Goal: Check status: Check status

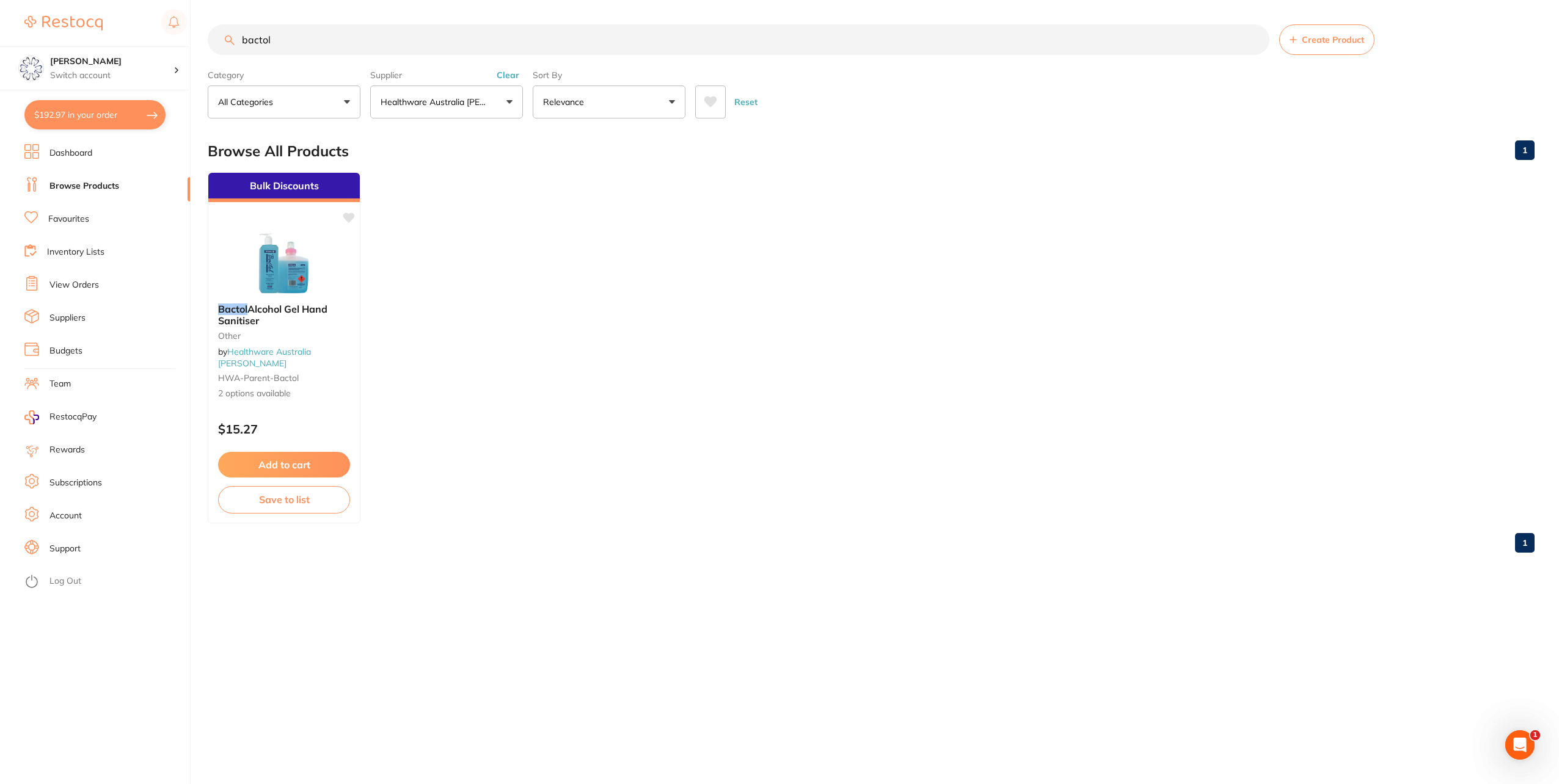
click at [62, 120] on button "$192.97 in your order" at bounding box center [95, 115] width 141 height 30
checkbox input "true"
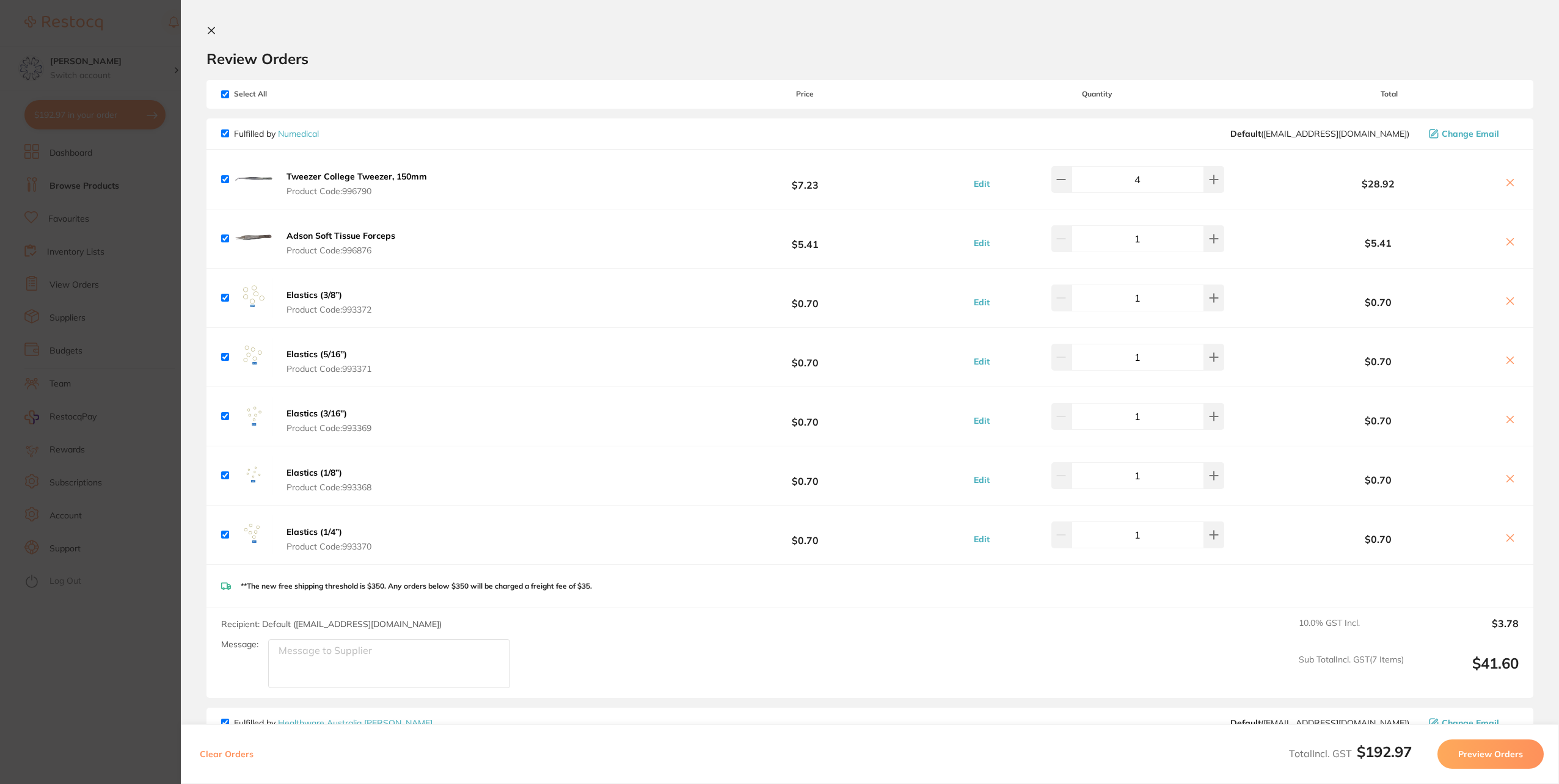
click at [214, 32] on icon at bounding box center [211, 30] width 10 height 10
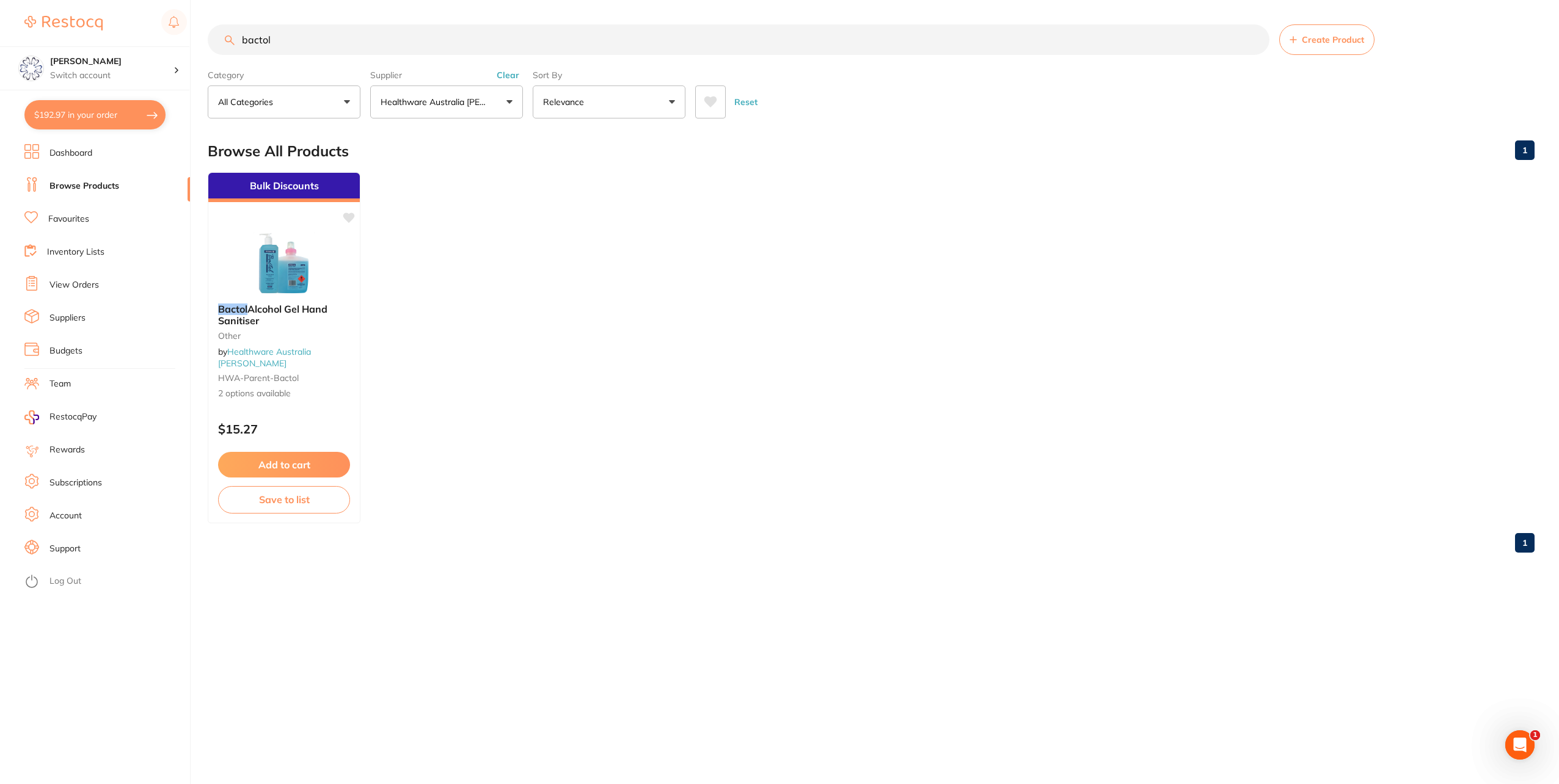
click at [77, 220] on link "Favourites" at bounding box center [68, 219] width 41 height 12
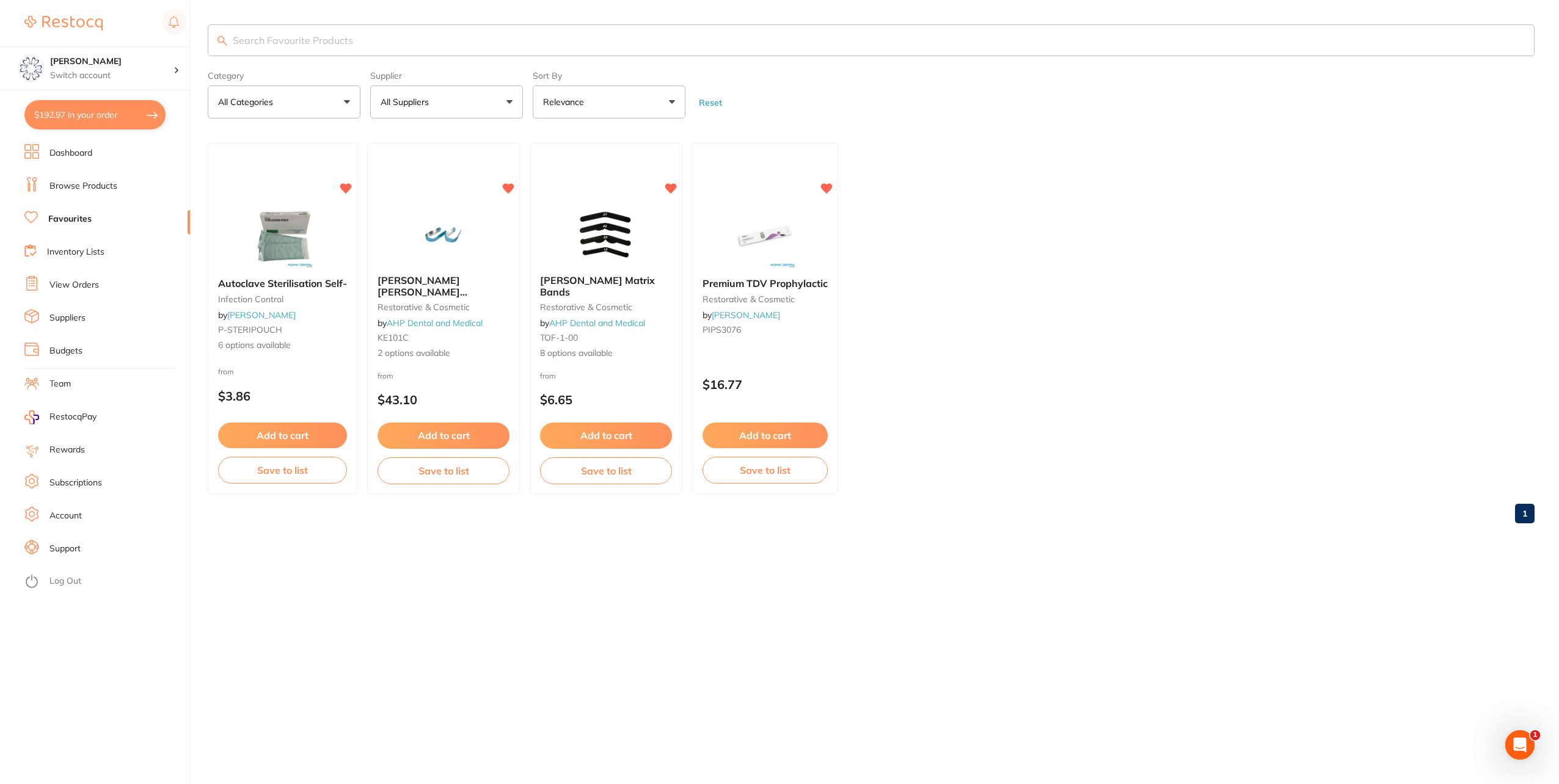
click at [70, 258] on li "Inventory Lists" at bounding box center [107, 252] width 166 height 19
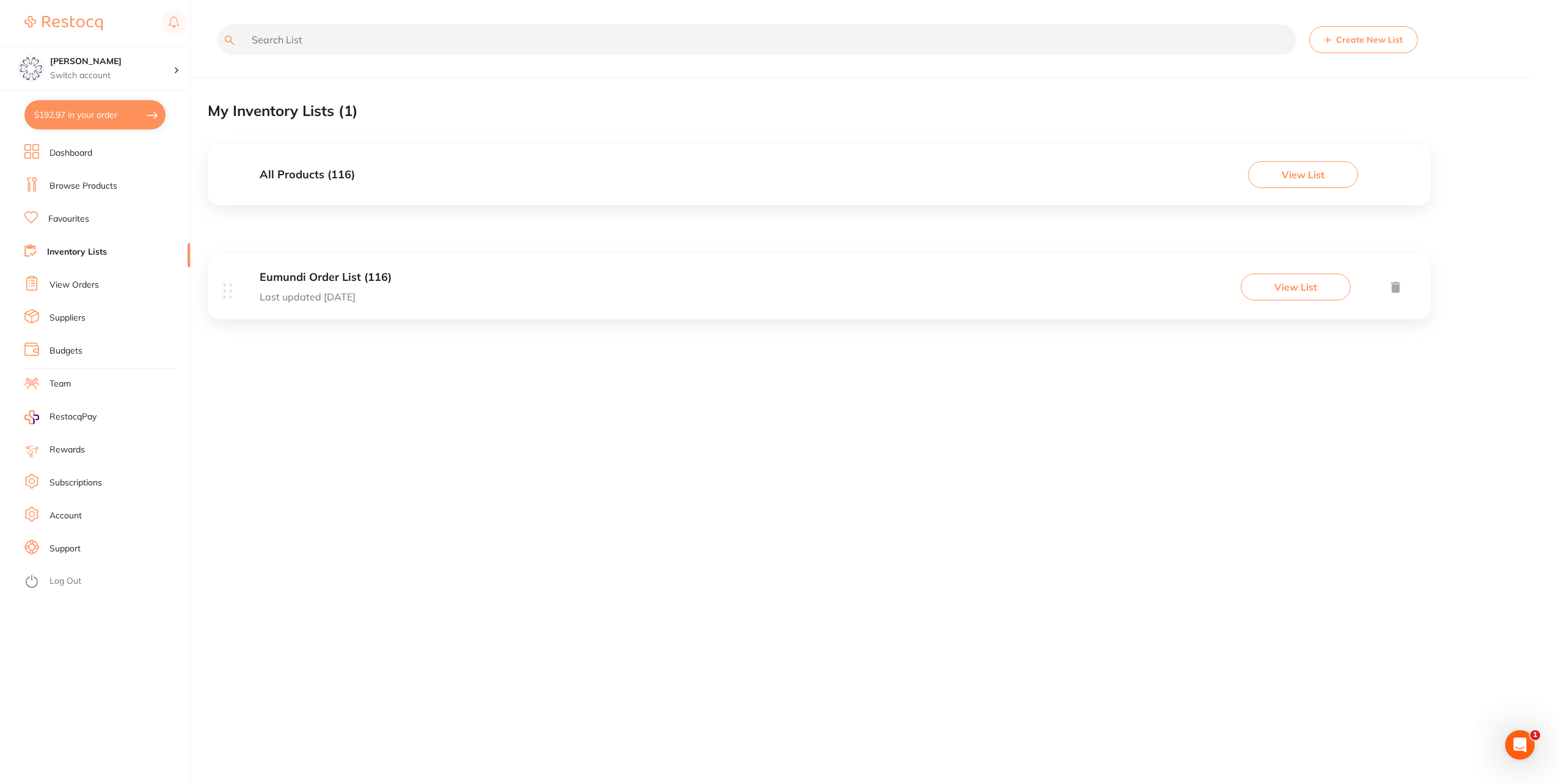
click at [354, 280] on h3 "Eumundi Order List (116)" at bounding box center [326, 277] width 132 height 13
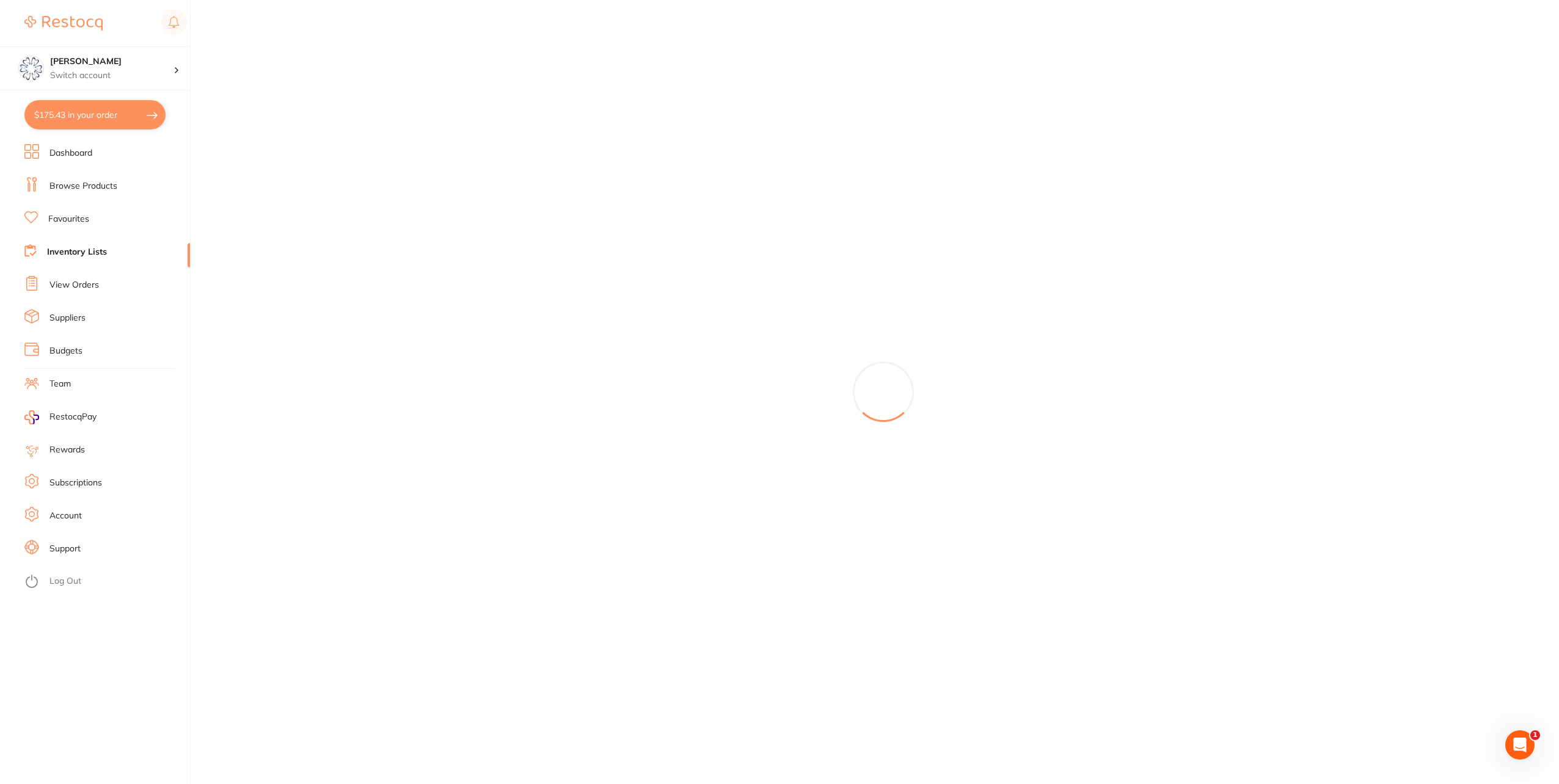
click at [55, 281] on link "View Orders" at bounding box center [74, 285] width 50 height 12
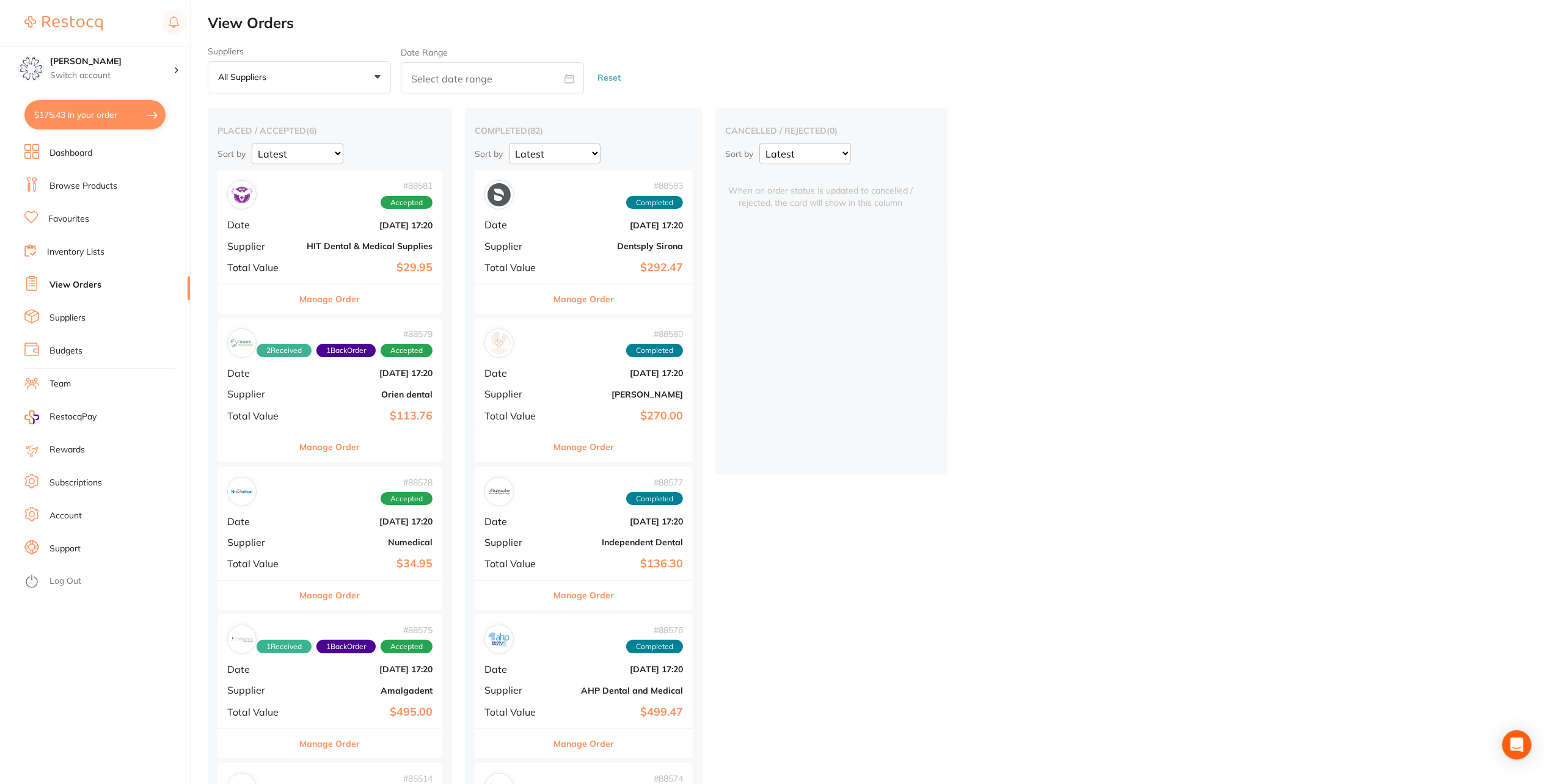
click at [65, 246] on link "Inventory Lists" at bounding box center [76, 252] width 58 height 12
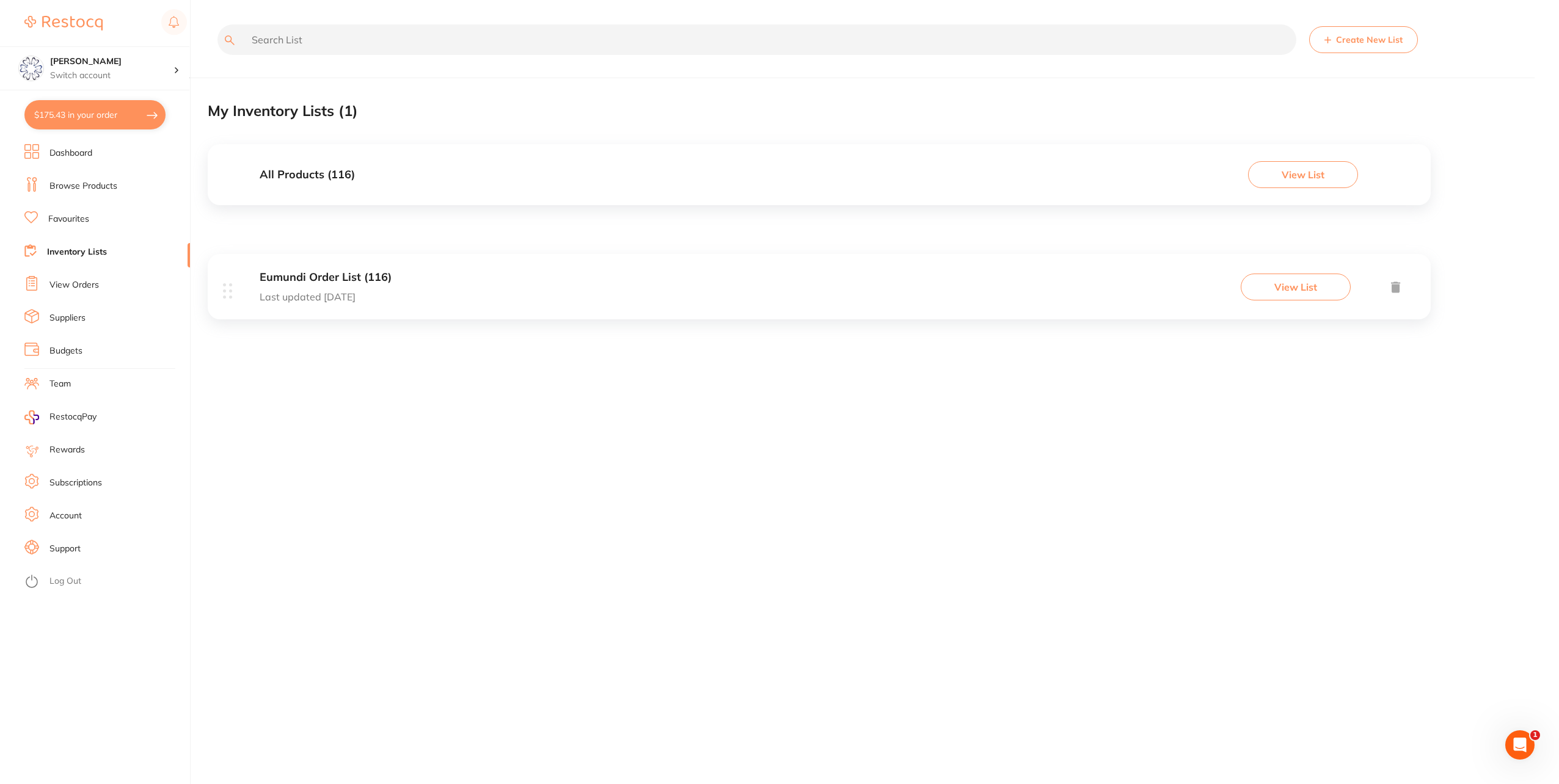
click at [395, 276] on div "Eumundi Order List (116) Last updated [DATE] View List" at bounding box center [819, 287] width 1224 height 65
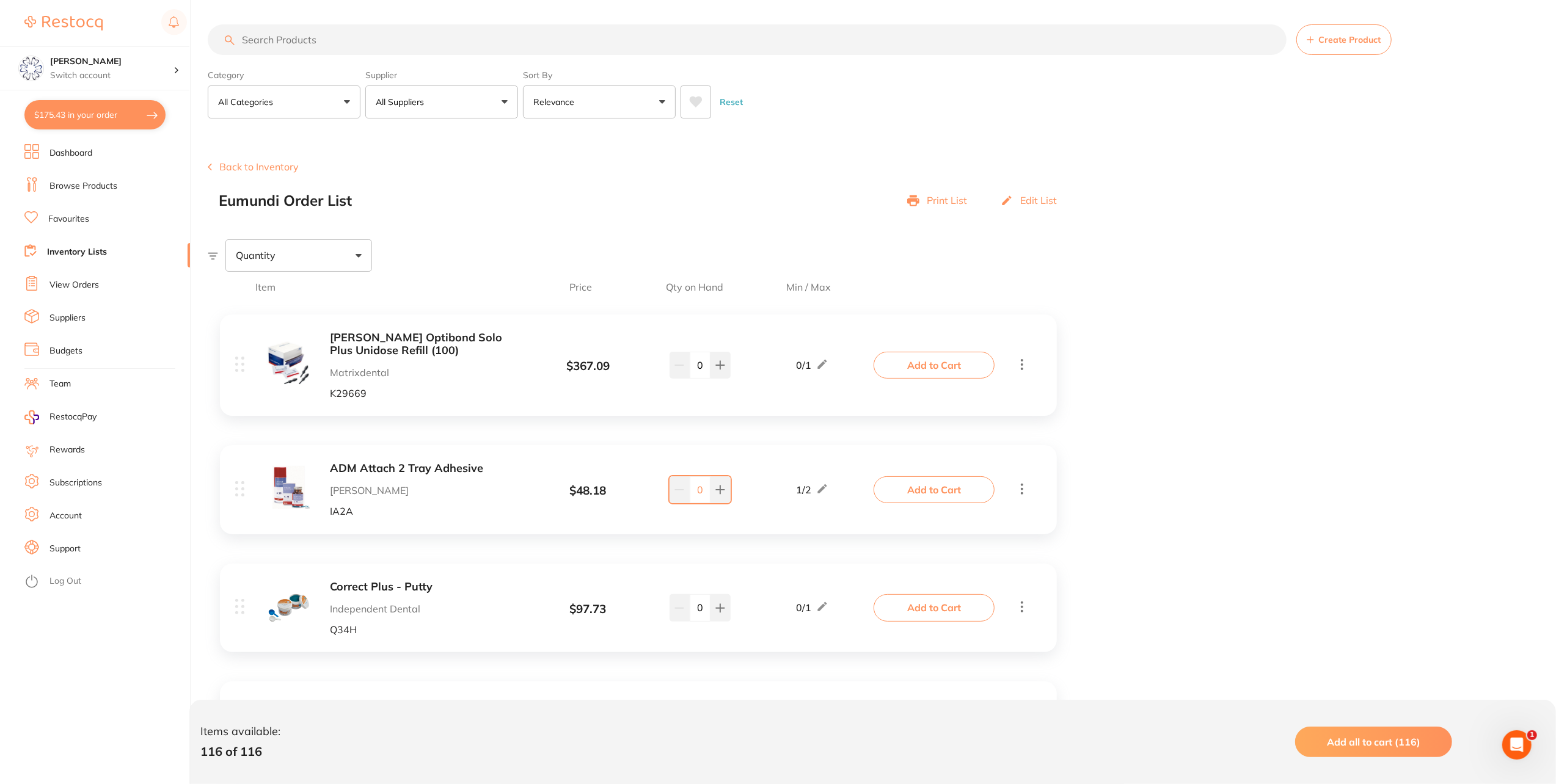
click at [310, 264] on div "Quantity" at bounding box center [298, 255] width 147 height 32
click at [656, 268] on div "Quantity" at bounding box center [881, 255] width 1349 height 32
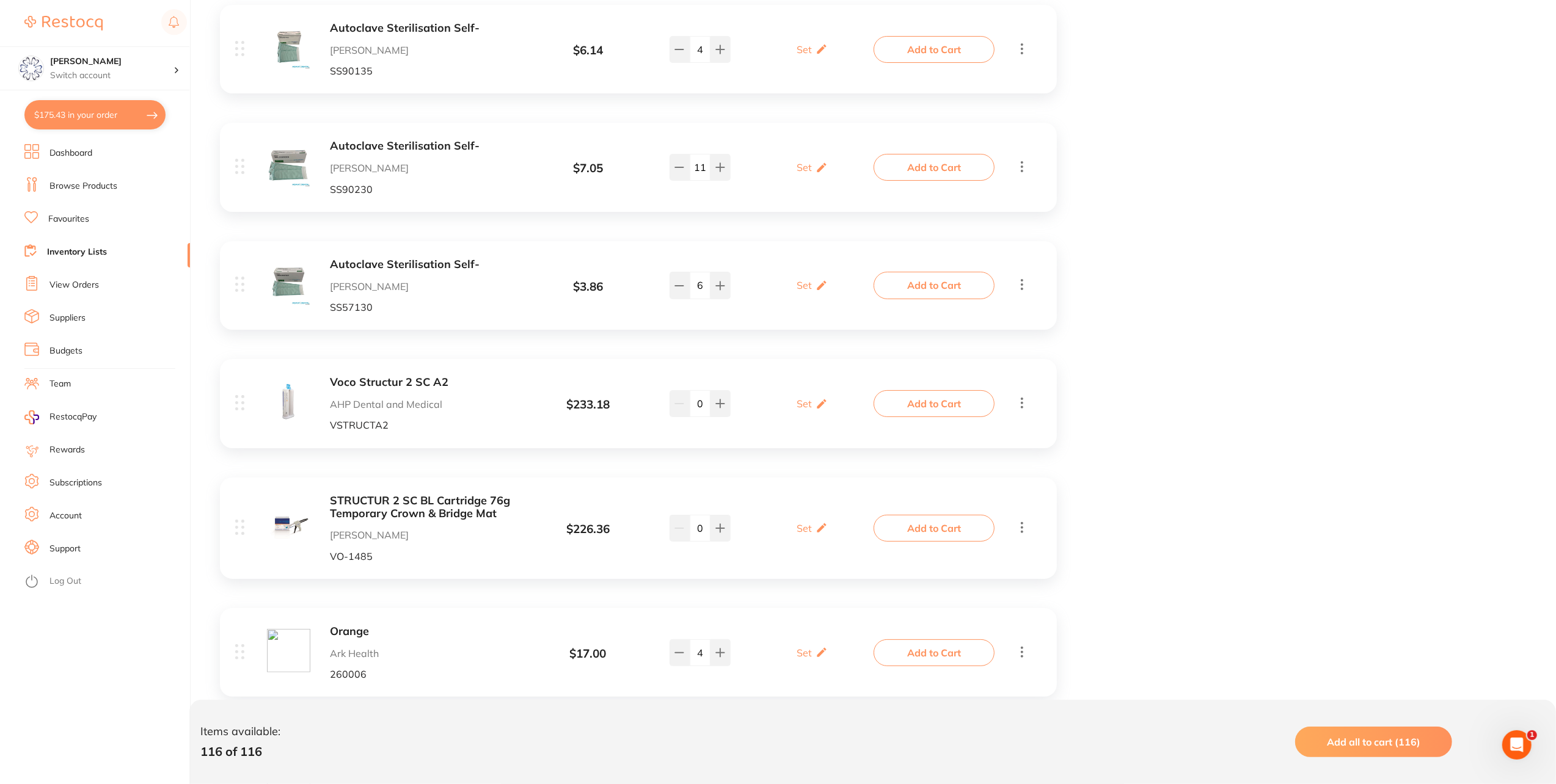
scroll to position [7573, 0]
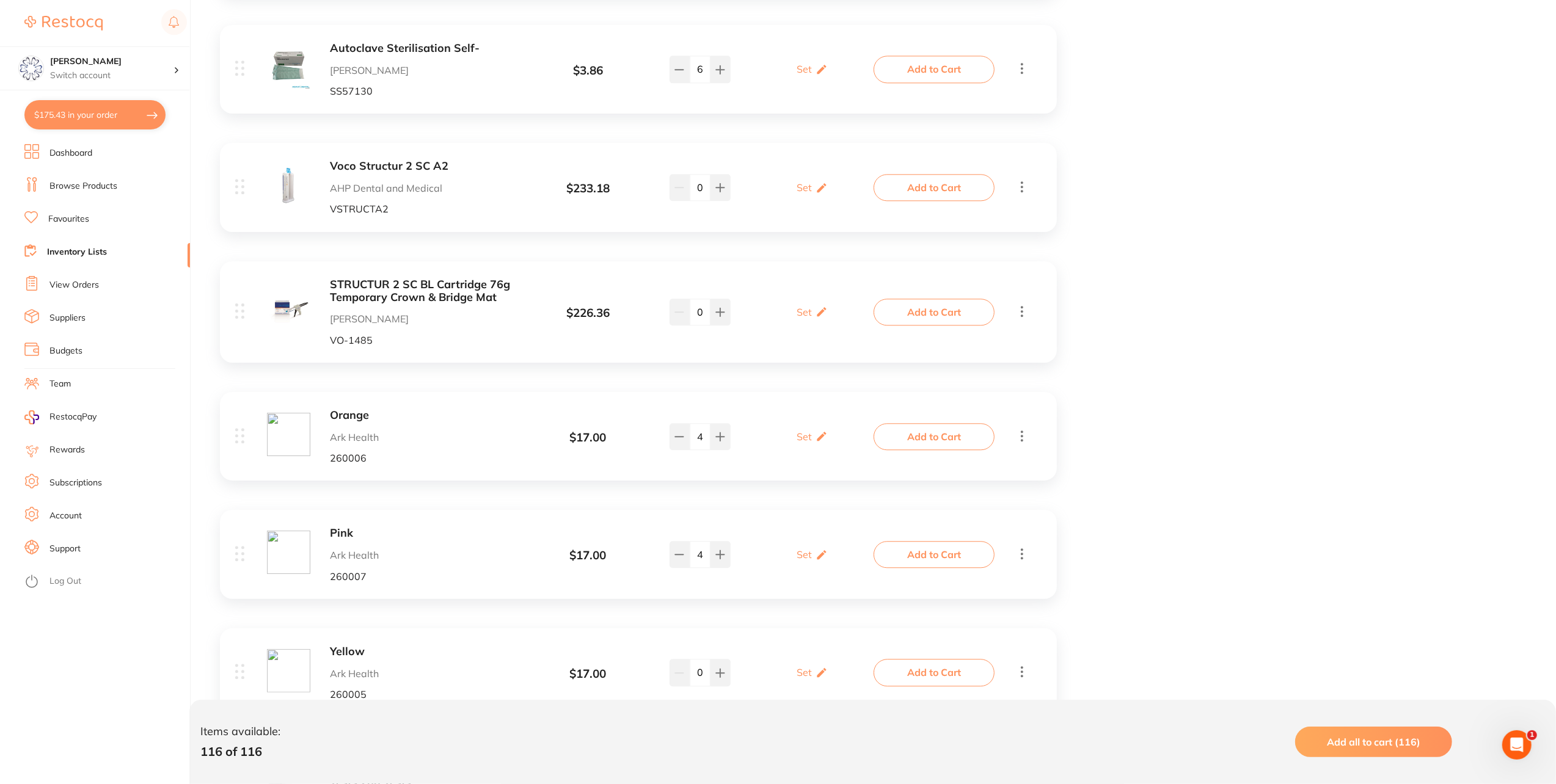
drag, startPoint x: 67, startPoint y: 291, endPoint x: 101, endPoint y: 298, distance: 34.7
click at [67, 291] on link "View Orders" at bounding box center [74, 285] width 50 height 12
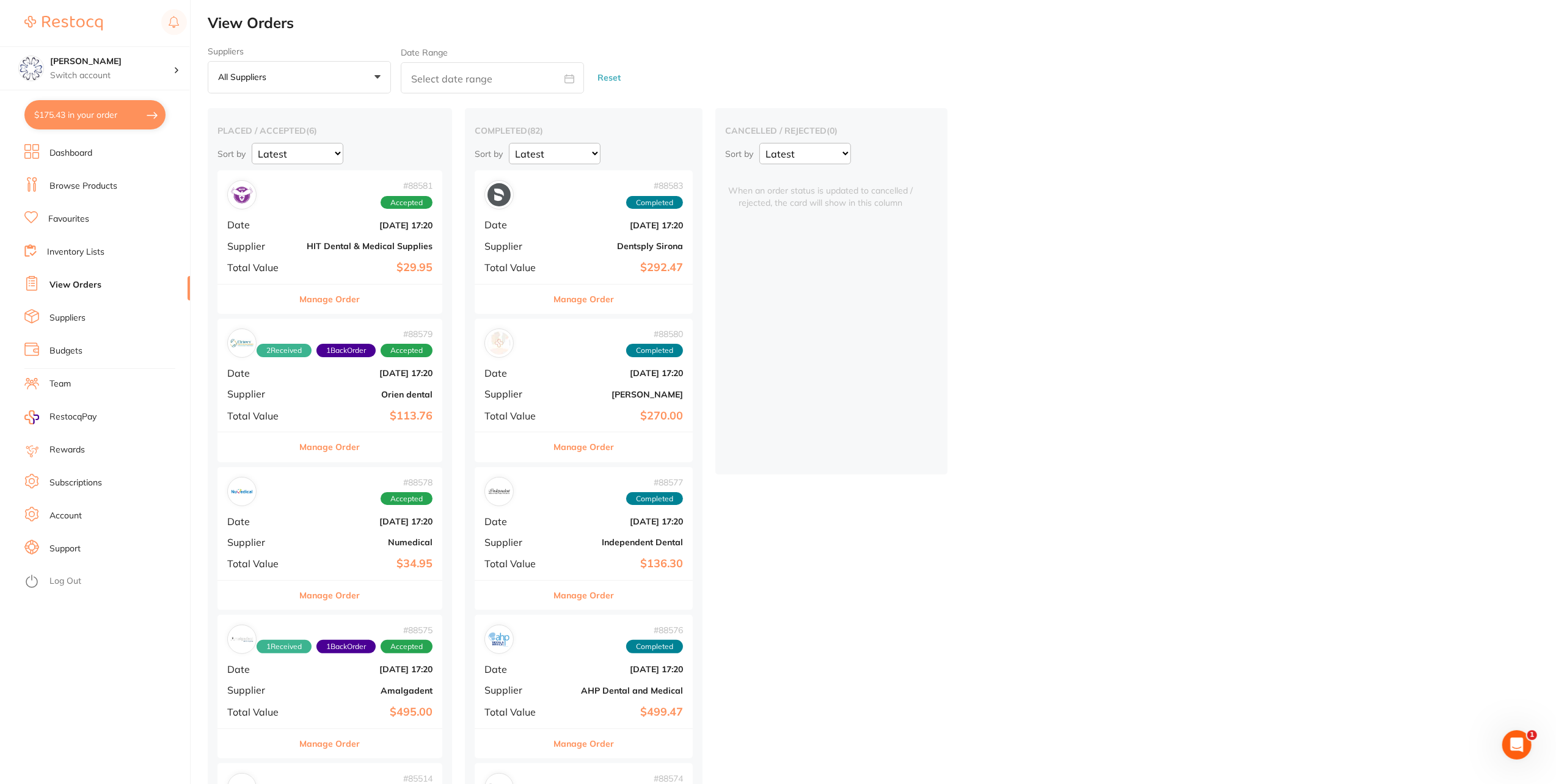
click at [299, 600] on div "Manage Order" at bounding box center [330, 595] width 225 height 30
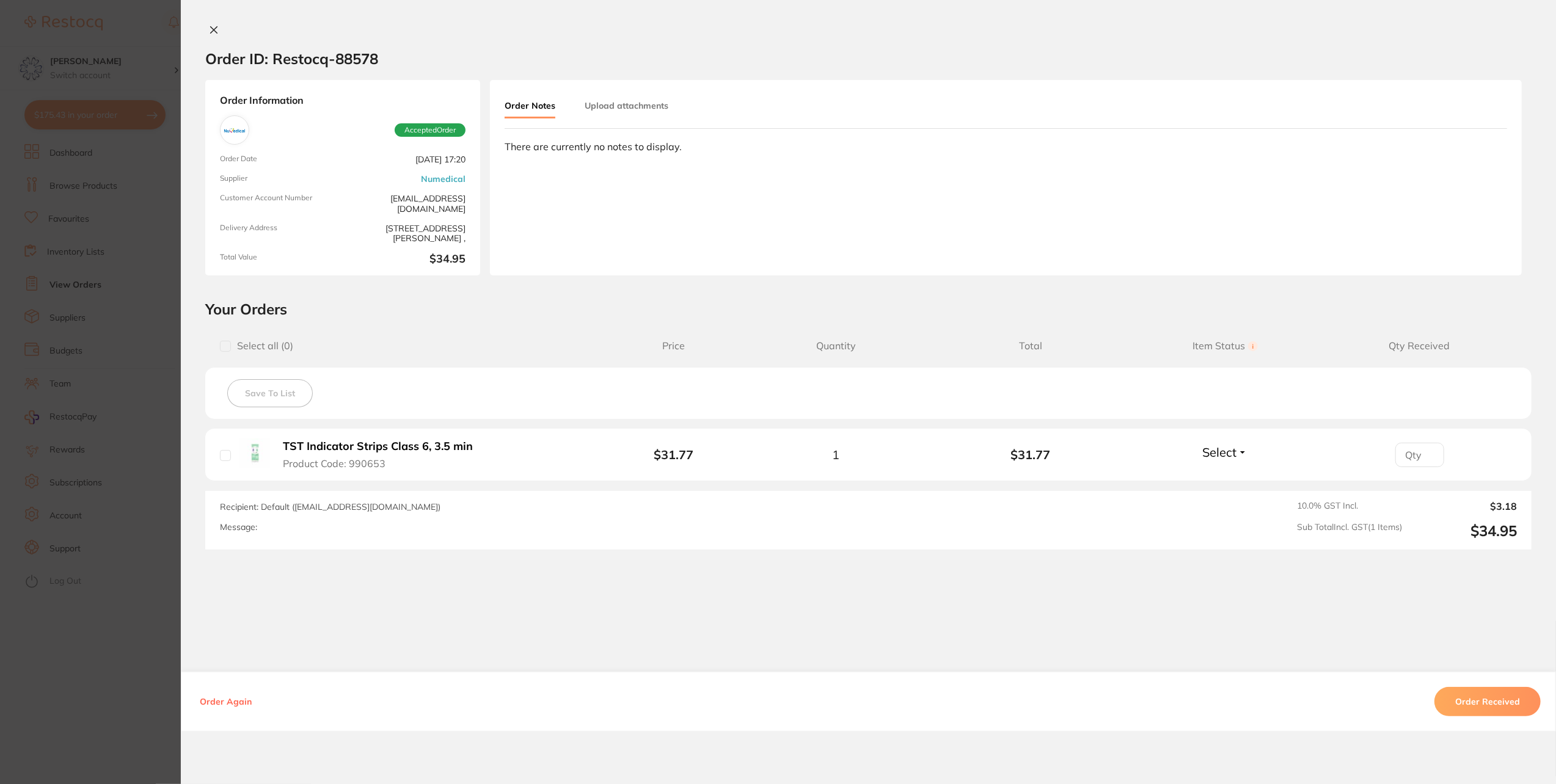
click at [209, 25] on icon at bounding box center [213, 30] width 10 height 10
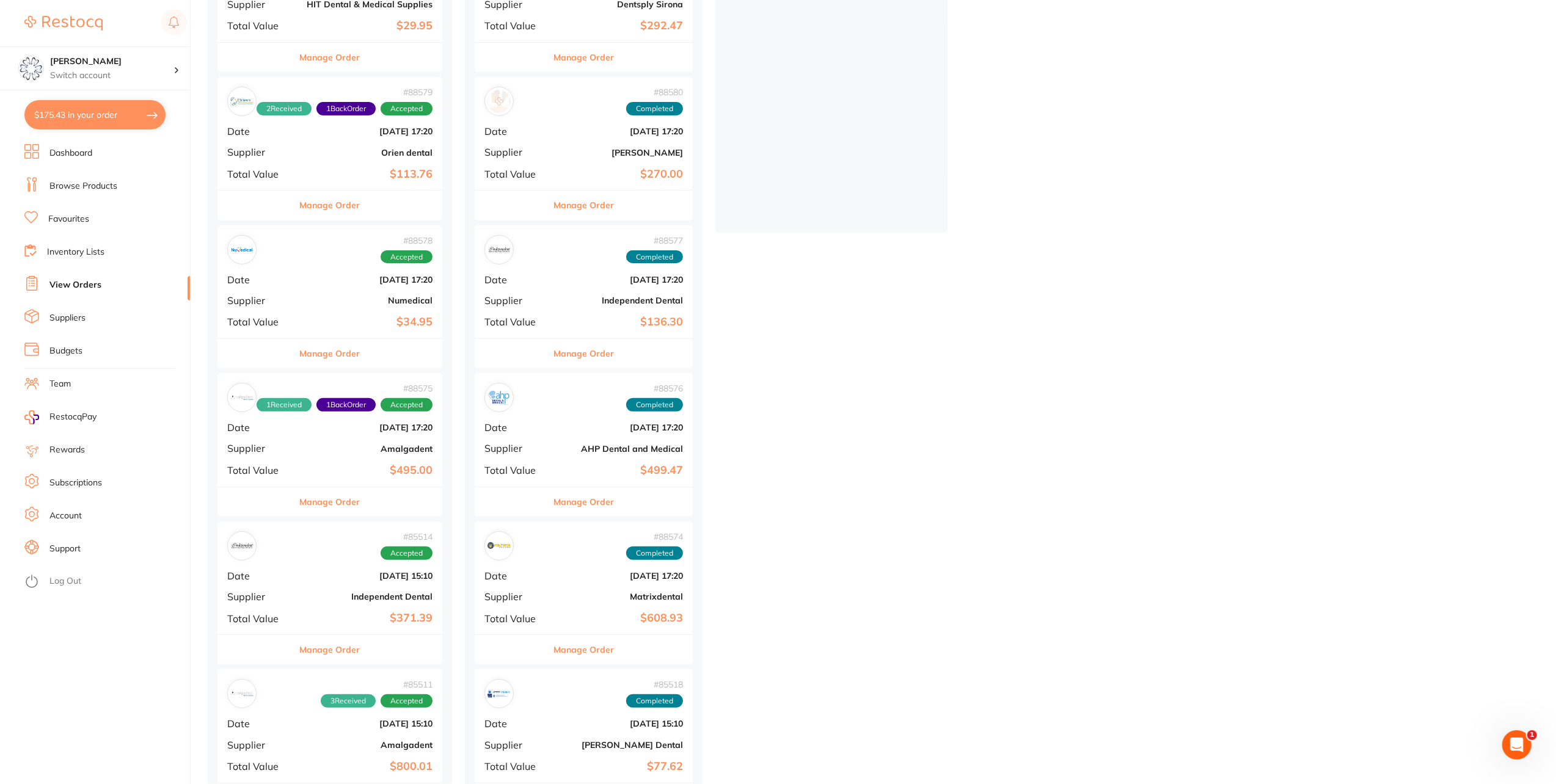
scroll to position [305, 0]
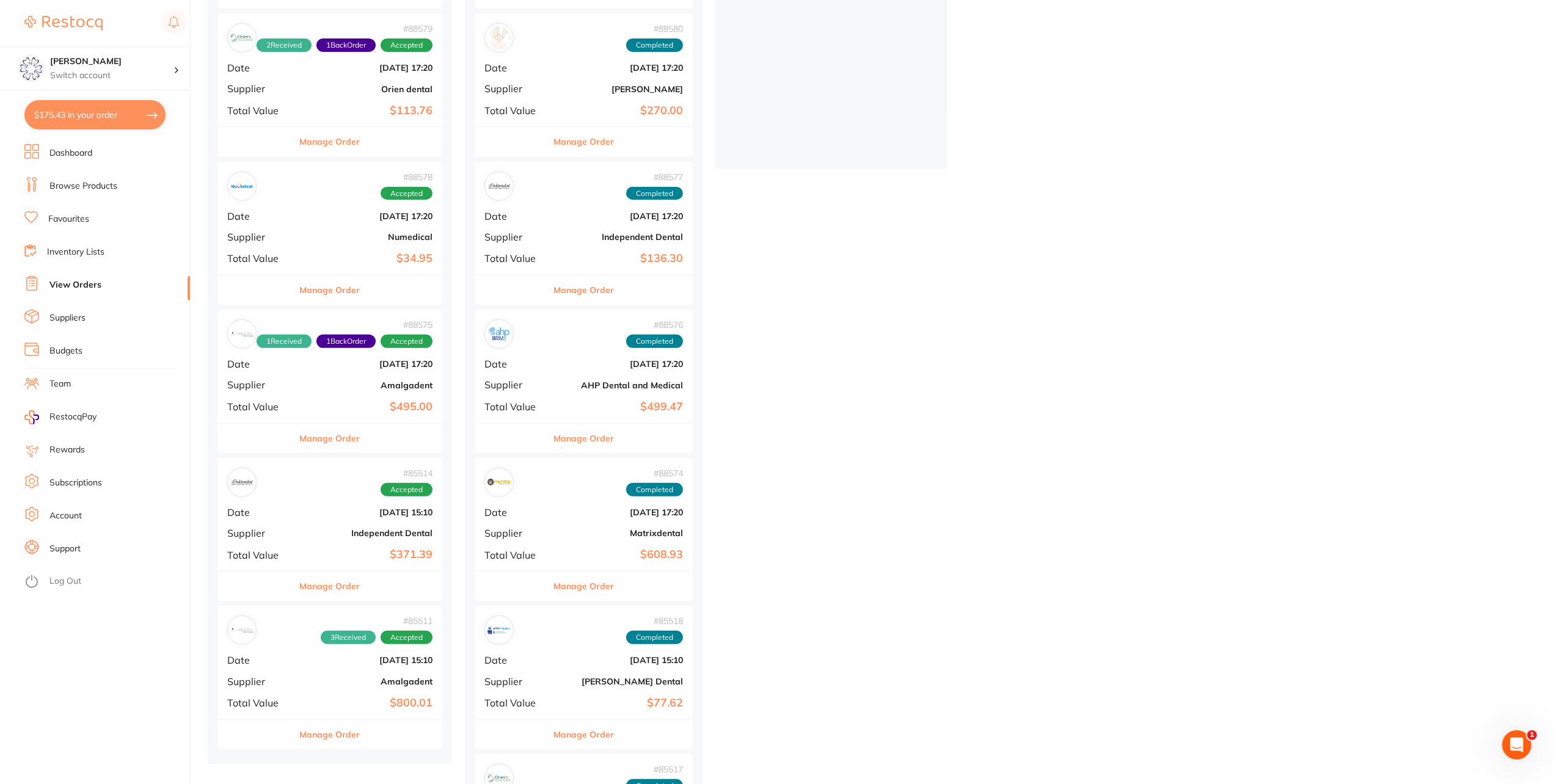
click at [361, 584] on button "Manage Order" at bounding box center [330, 586] width 61 height 30
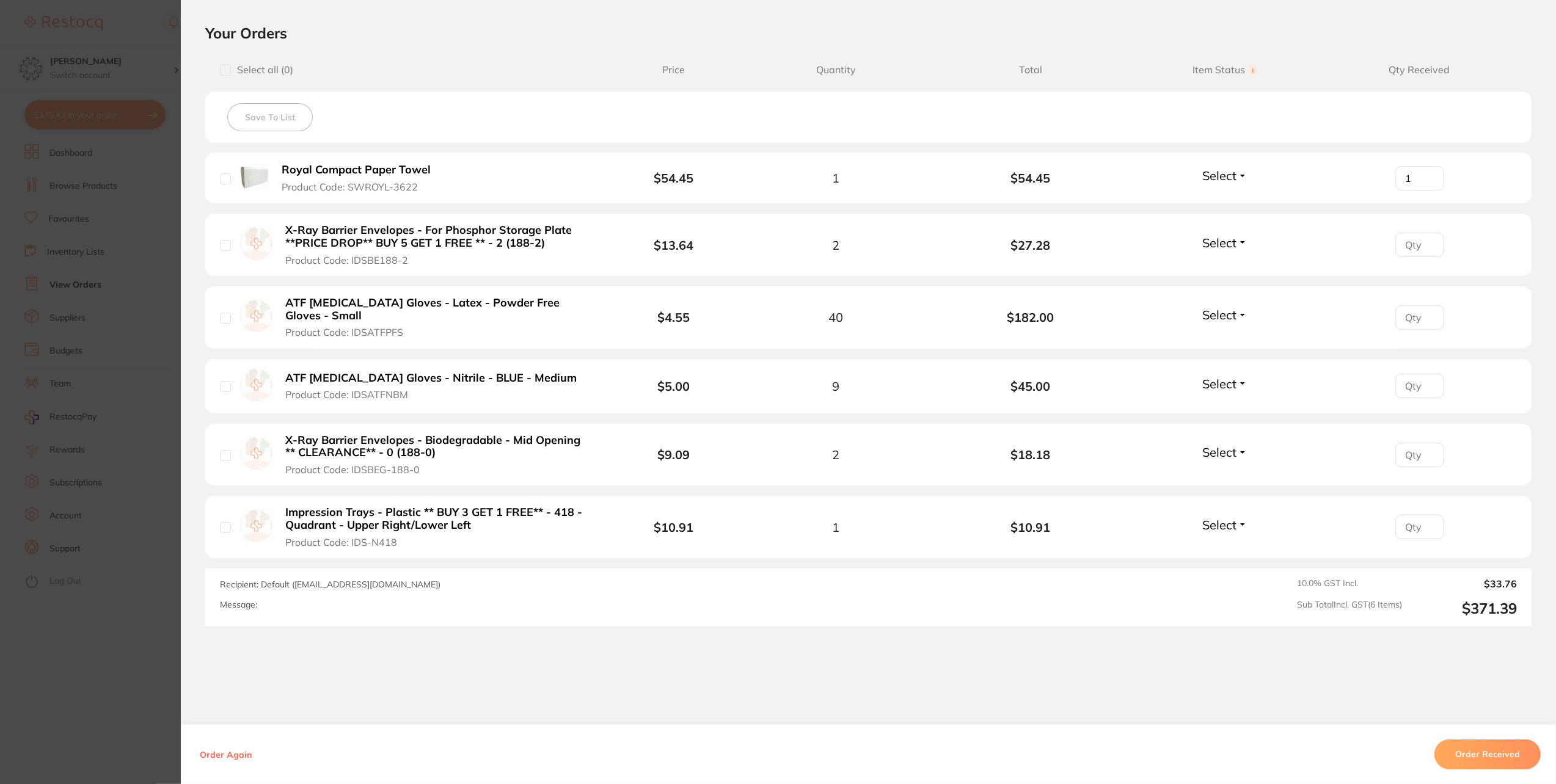
scroll to position [298, 0]
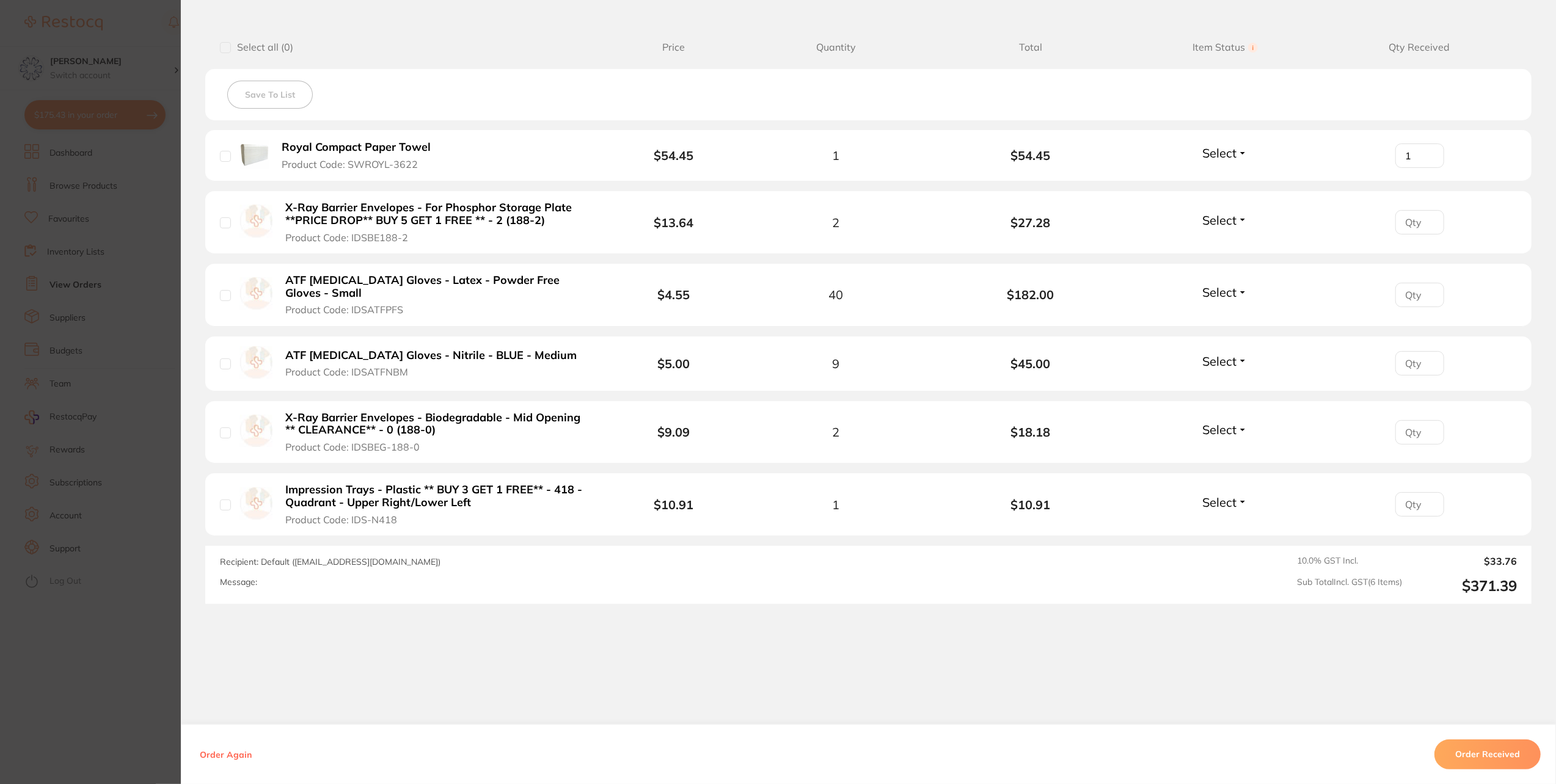
click at [1500, 761] on button "Order Received" at bounding box center [1488, 754] width 107 height 30
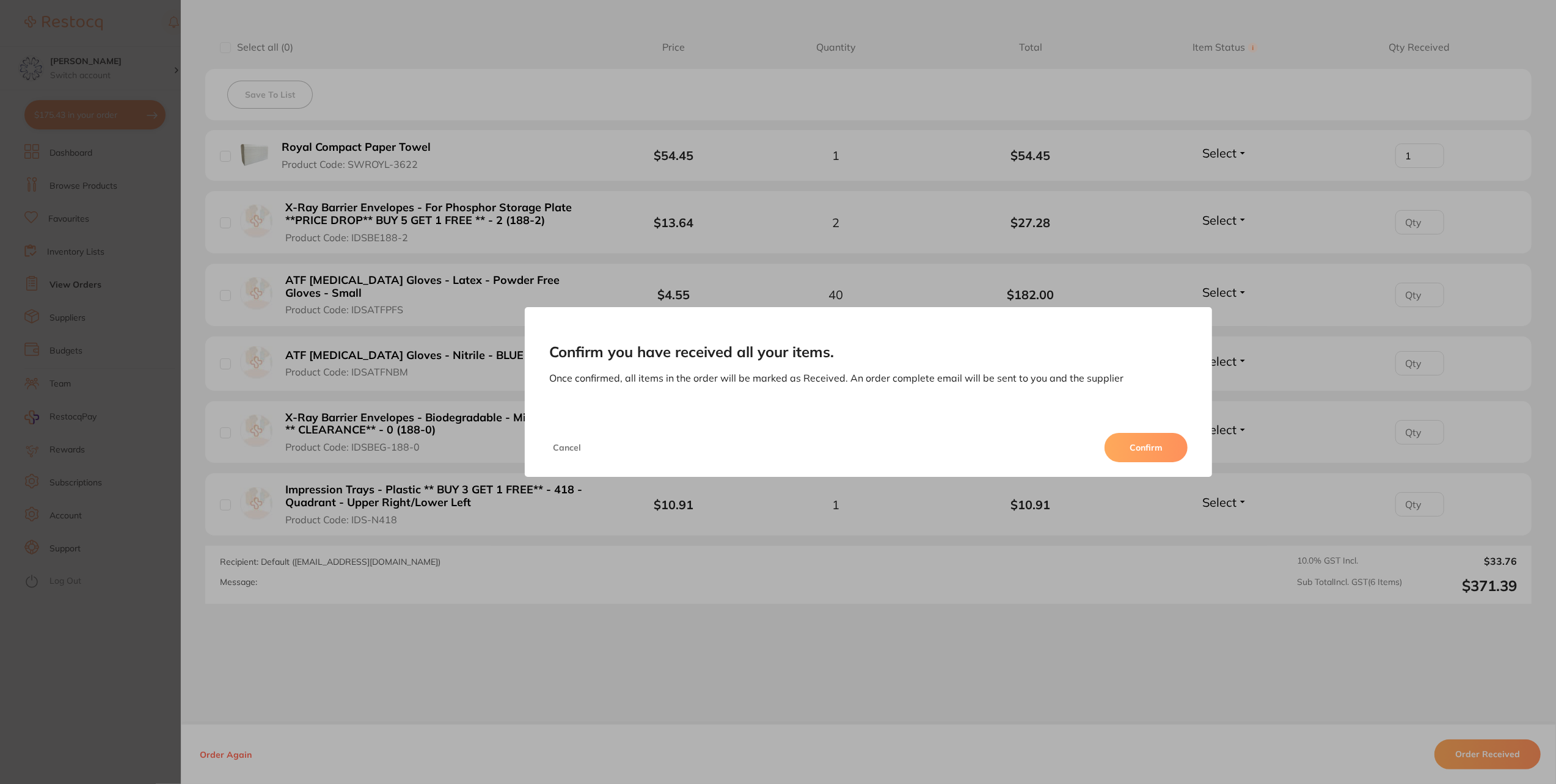
click at [1139, 441] on button "Confirm" at bounding box center [1146, 448] width 83 height 30
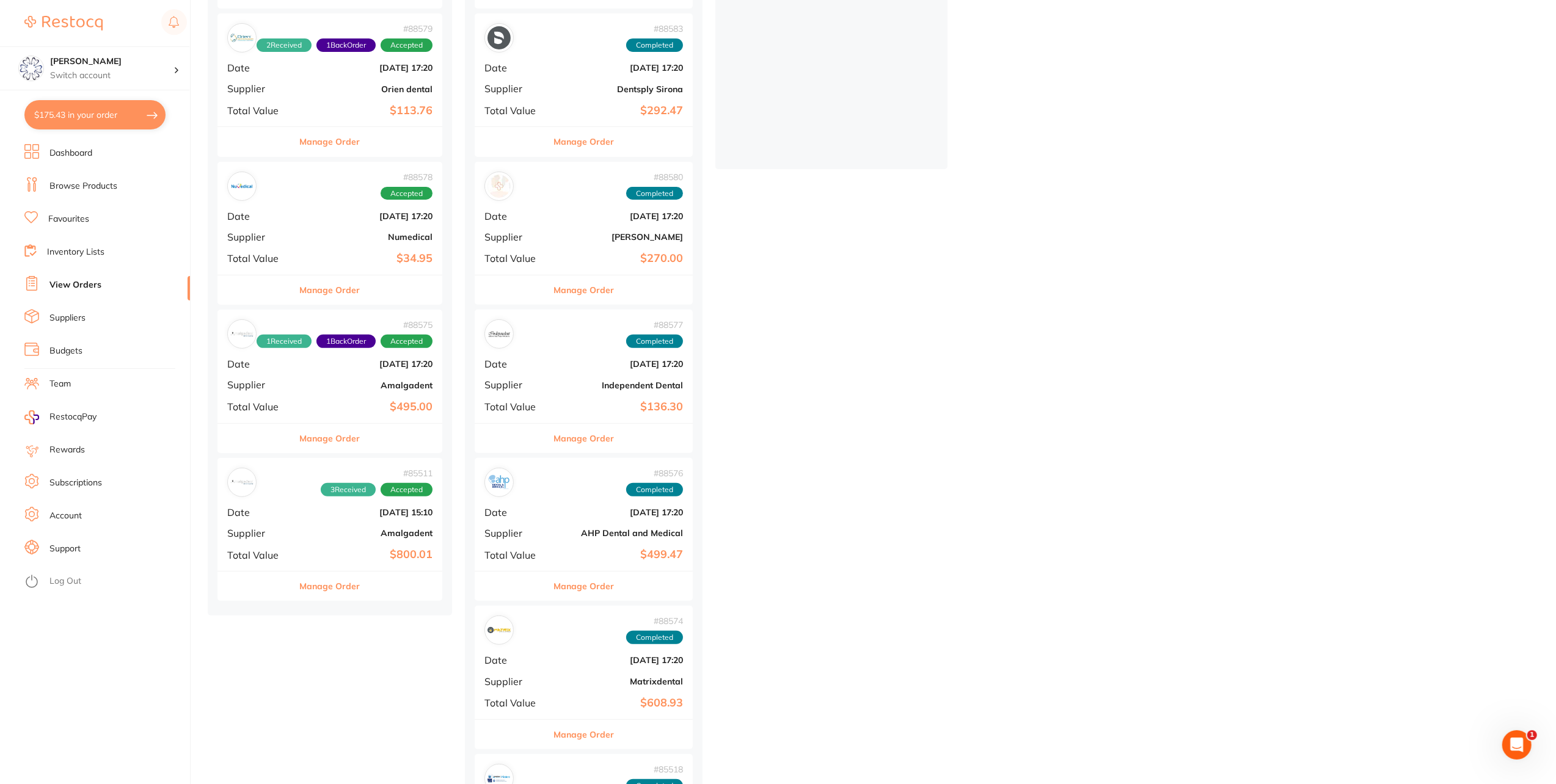
click at [338, 589] on button "Manage Order" at bounding box center [330, 586] width 61 height 30
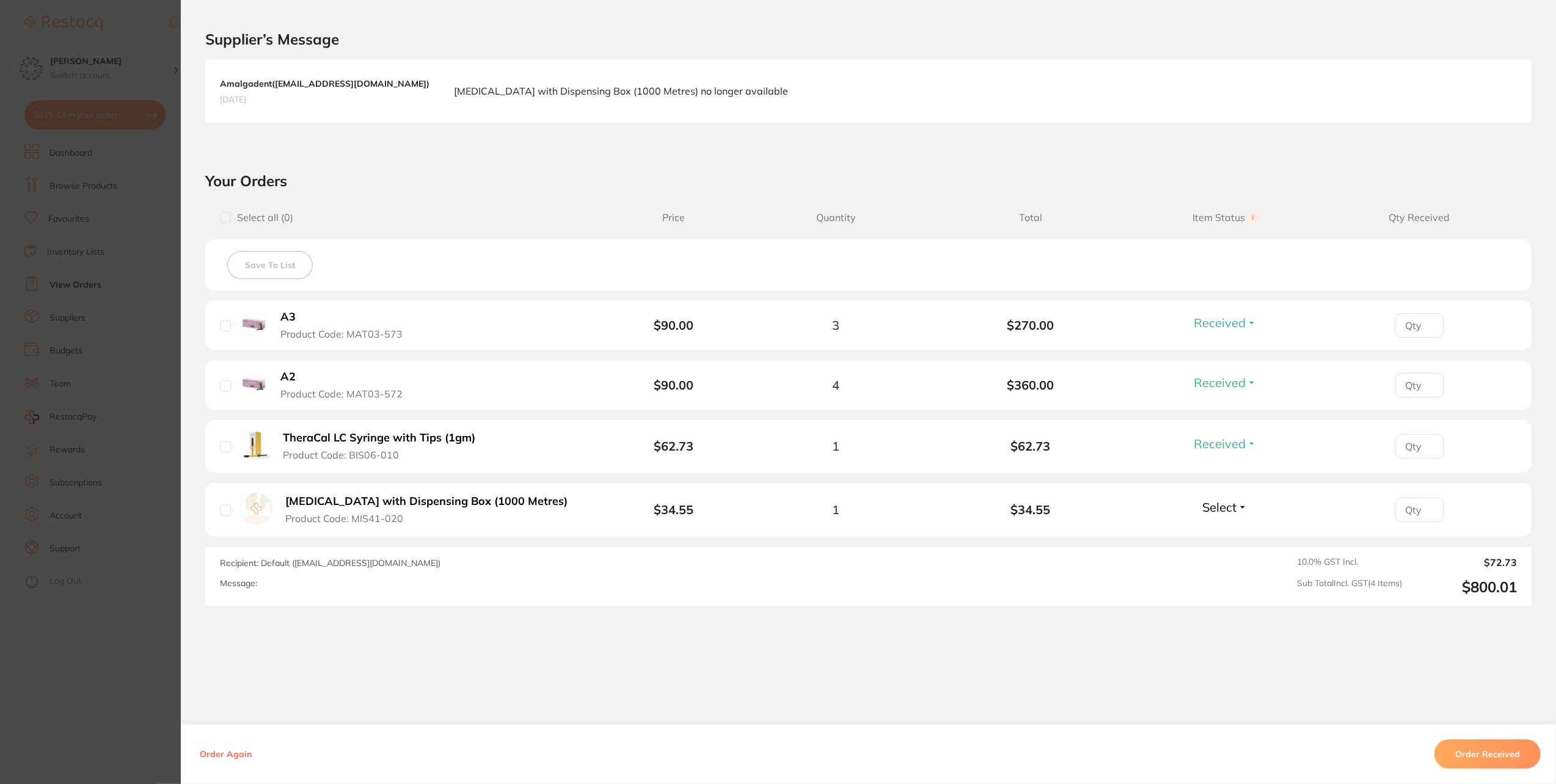
scroll to position [282, 0]
click at [1499, 754] on button "Order Received" at bounding box center [1488, 754] width 107 height 30
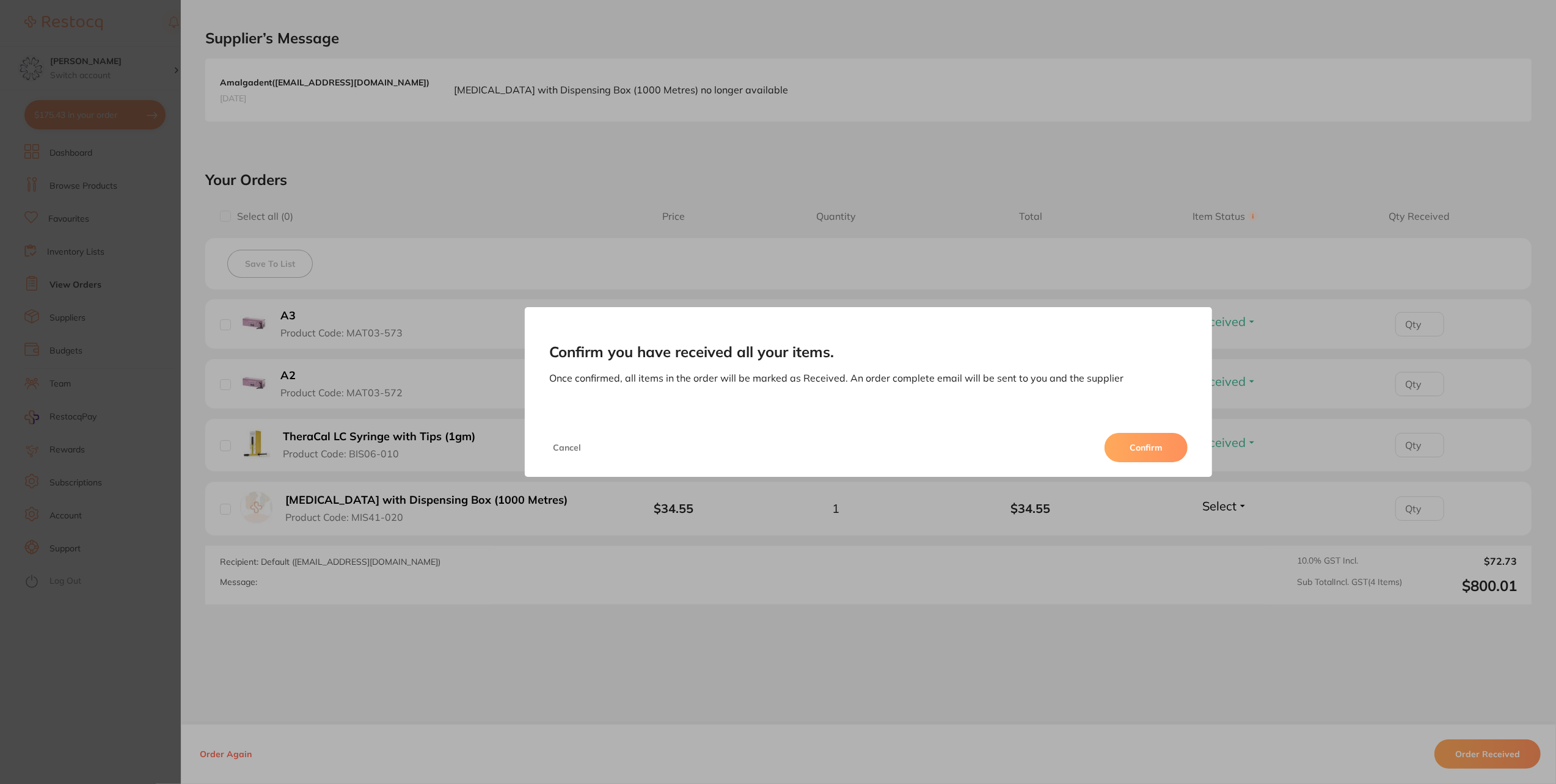
click at [1138, 446] on button "Confirm" at bounding box center [1146, 448] width 83 height 30
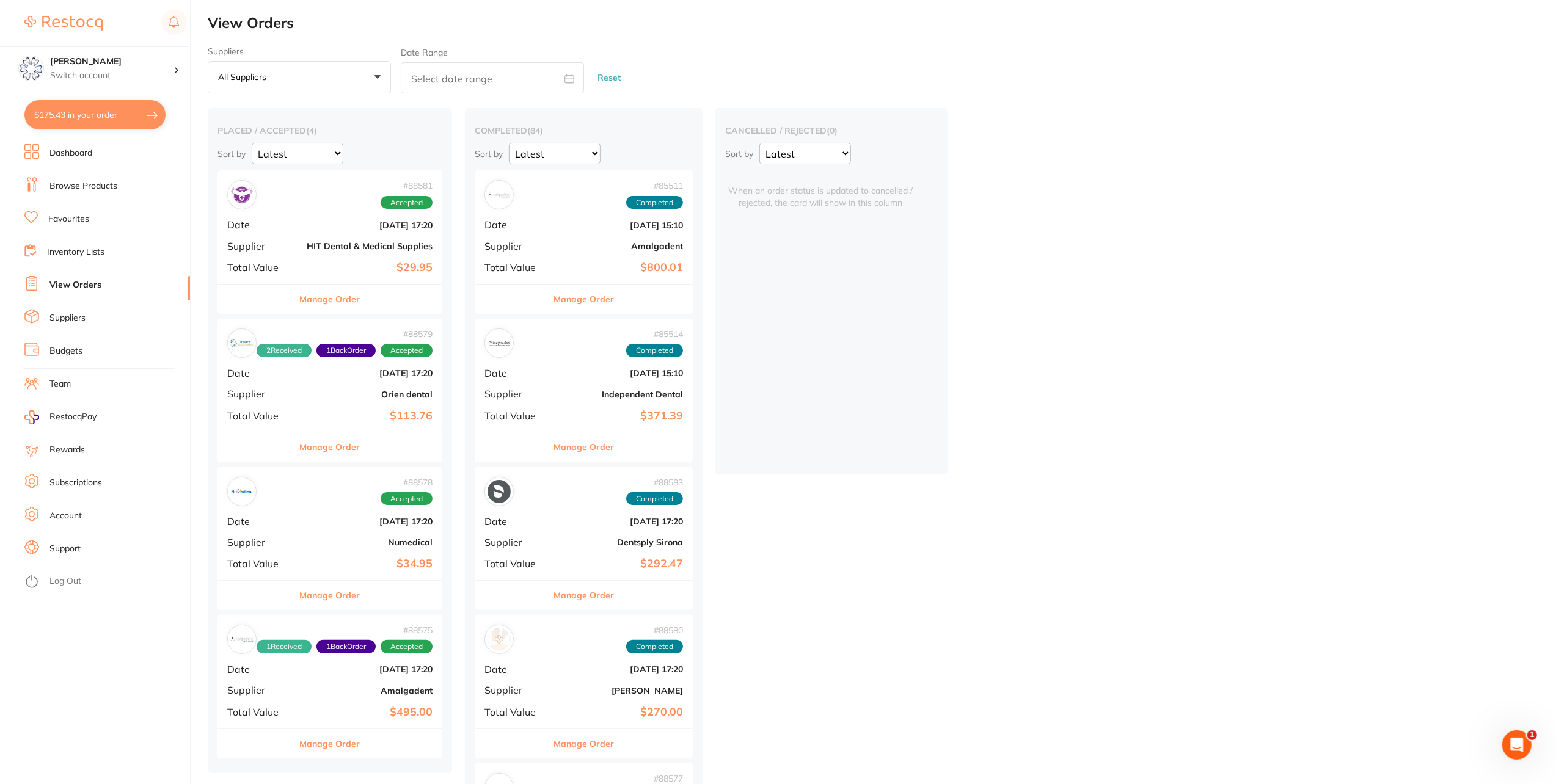
click at [332, 289] on button "Manage Order" at bounding box center [330, 299] width 61 height 30
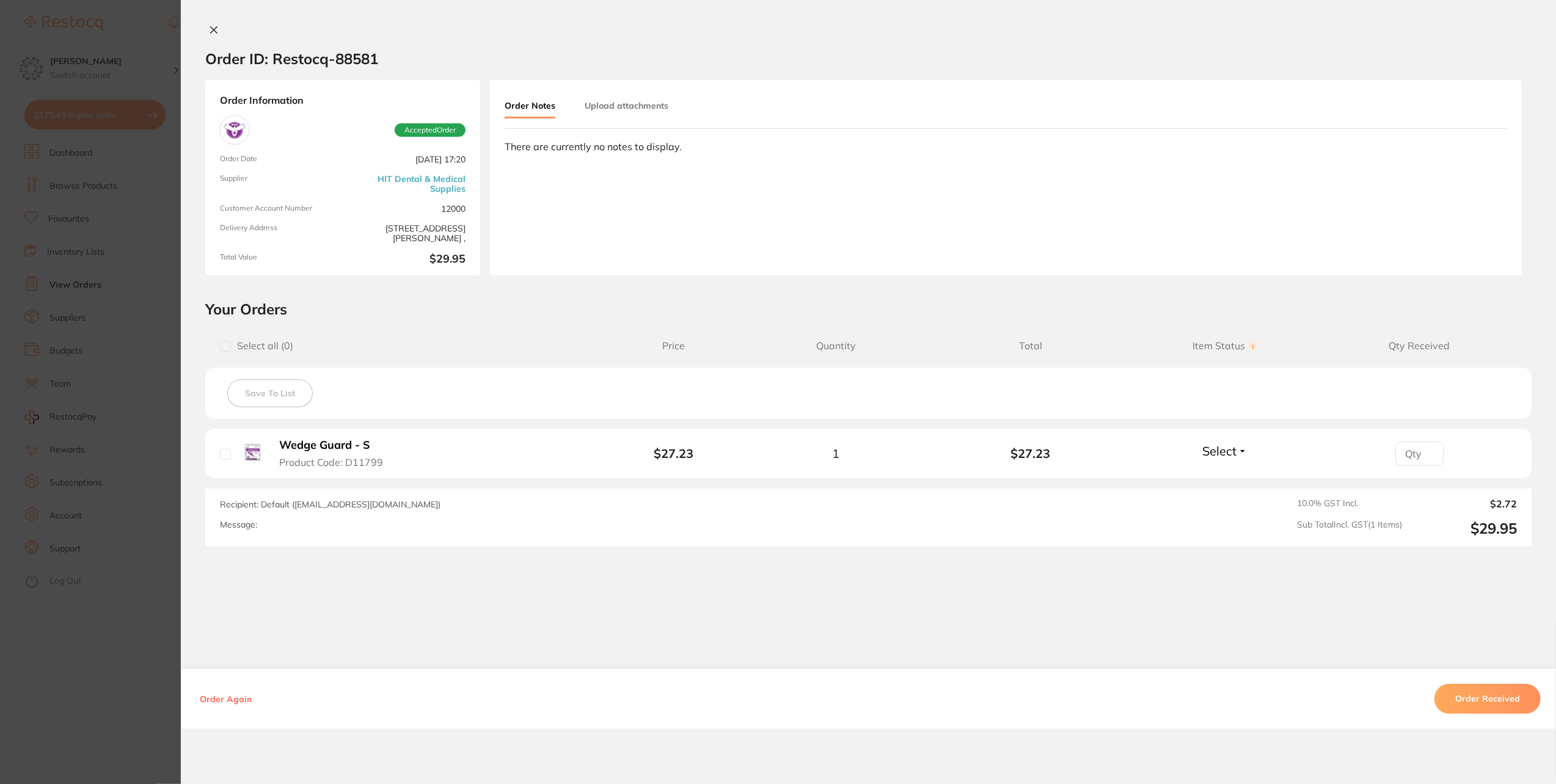
click at [209, 30] on icon at bounding box center [213, 30] width 10 height 10
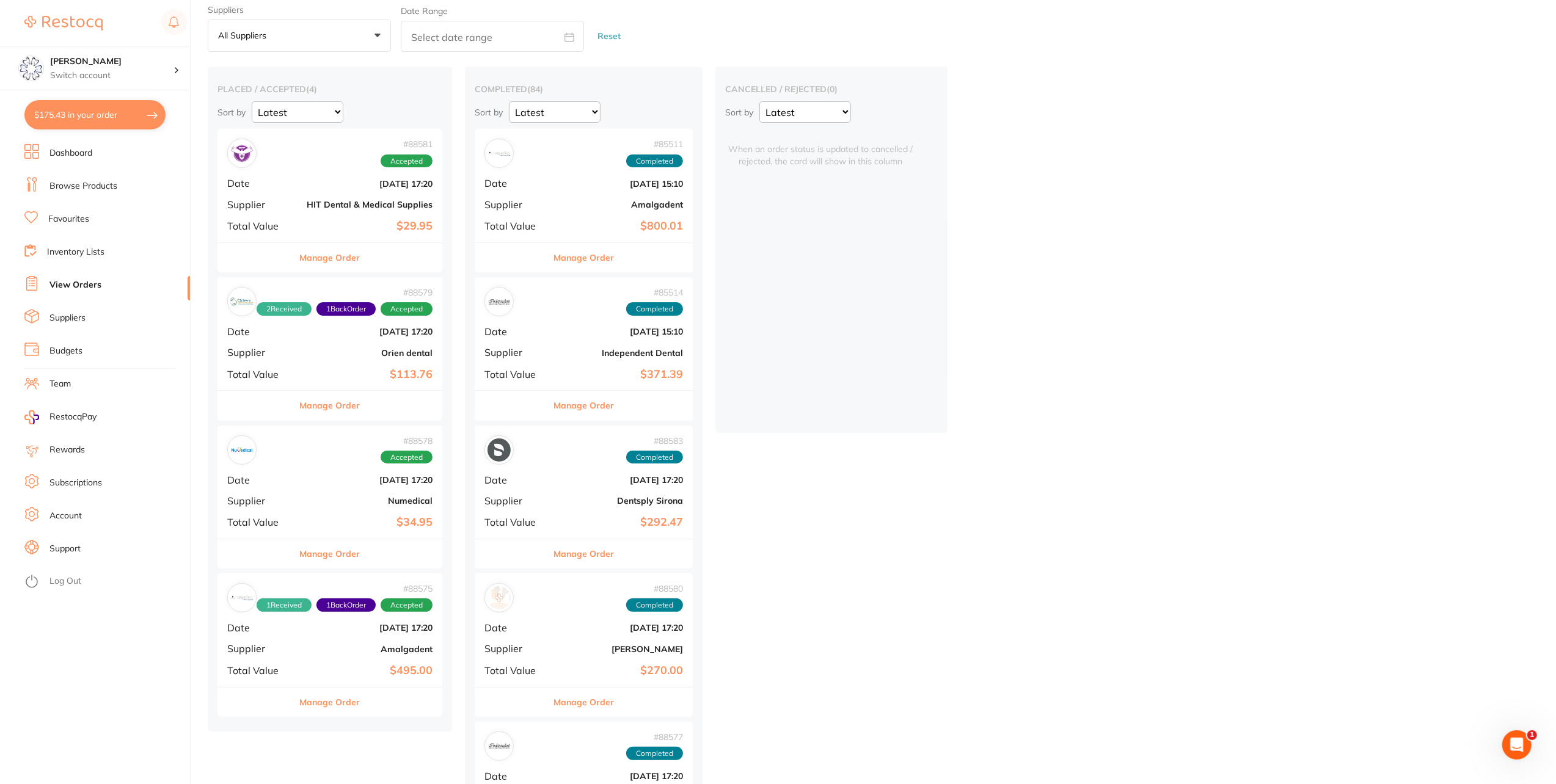
scroll to position [61, 0]
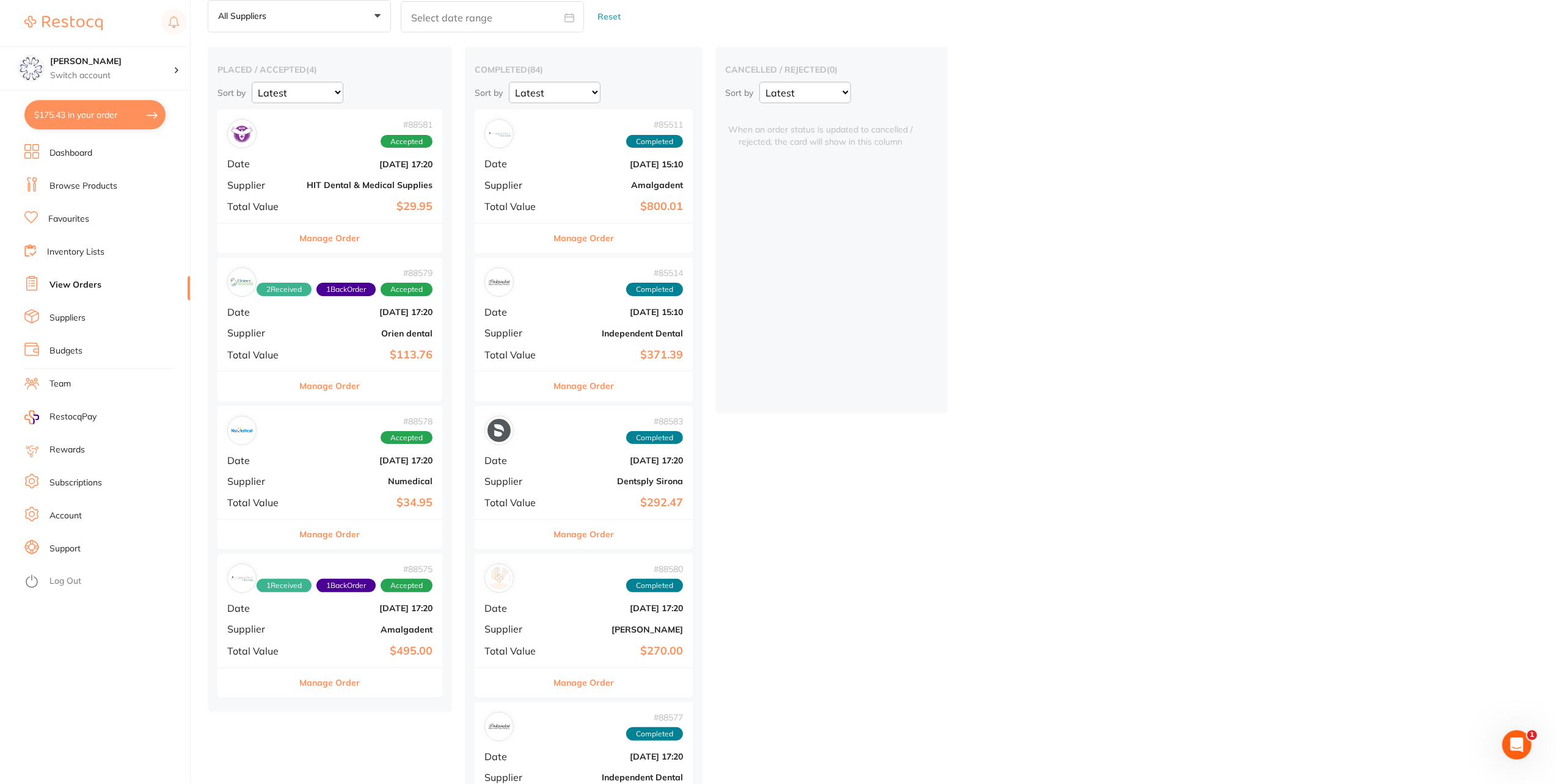
click at [311, 218] on div "# 88581 Accepted Date [DATE] 17:20 Supplier HIT Dental & Medical Supplies Total…" at bounding box center [330, 166] width 225 height 113
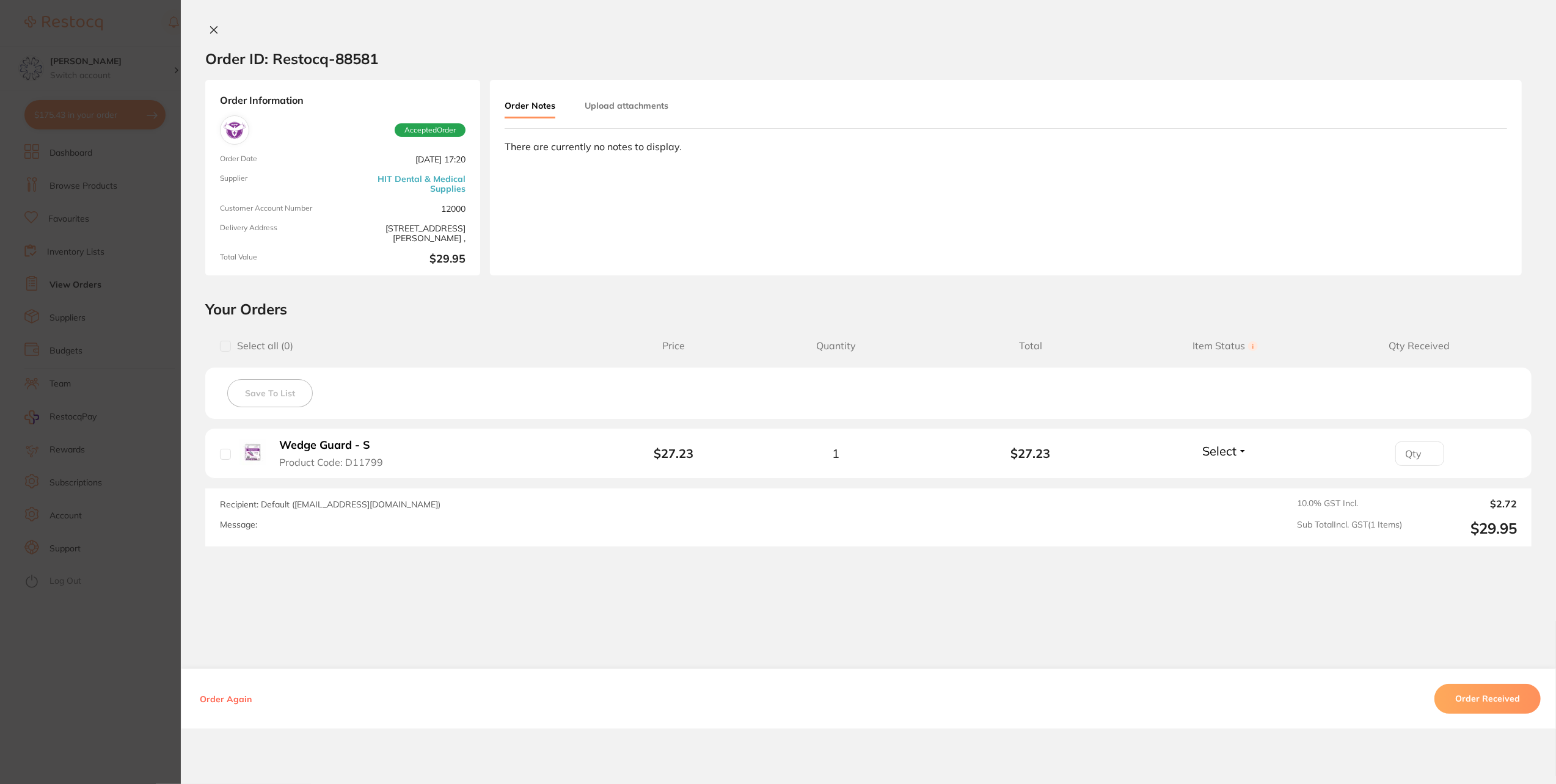
click at [210, 27] on icon at bounding box center [213, 30] width 10 height 10
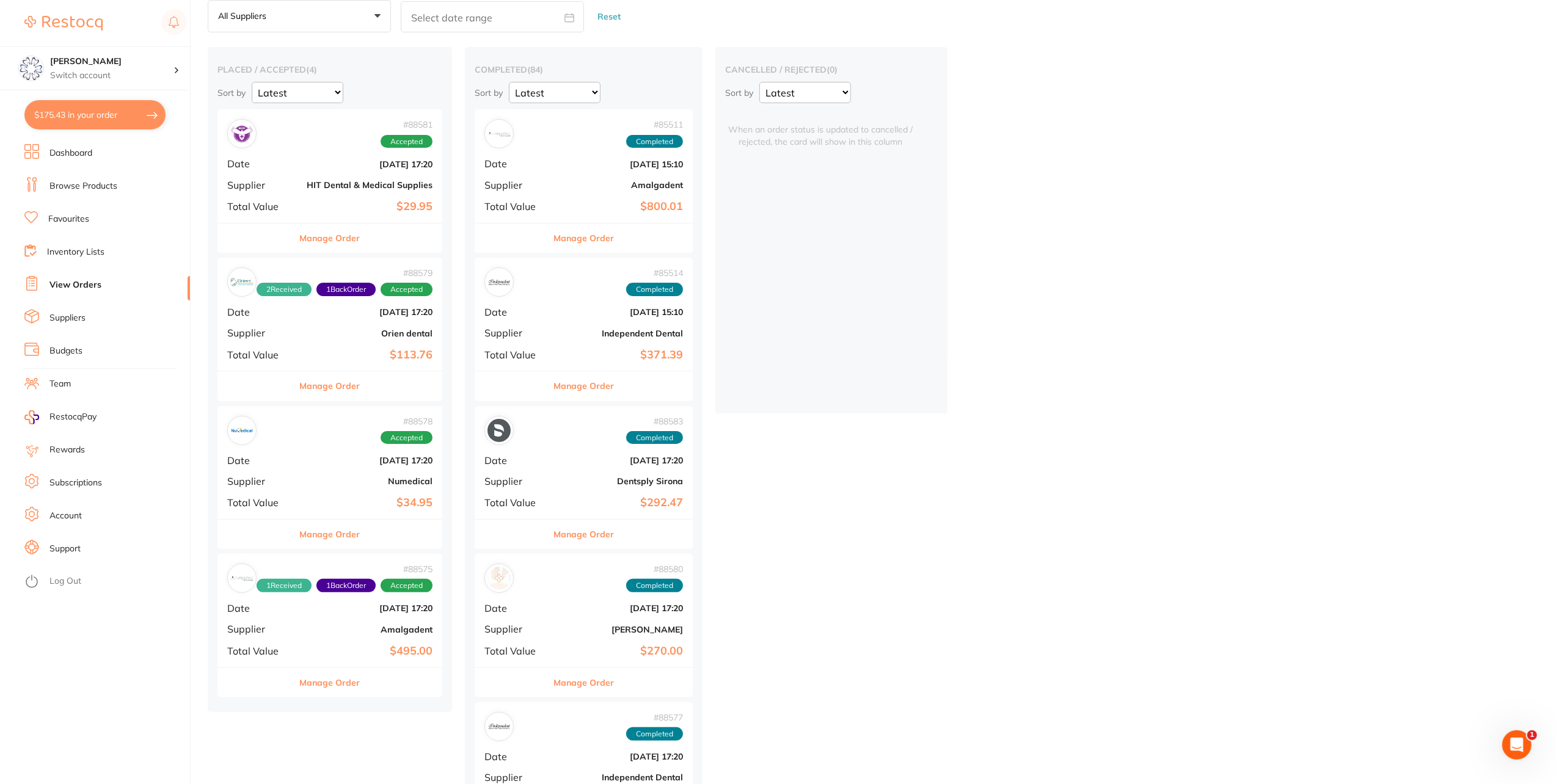
click at [323, 529] on button "Manage Order" at bounding box center [330, 535] width 61 height 30
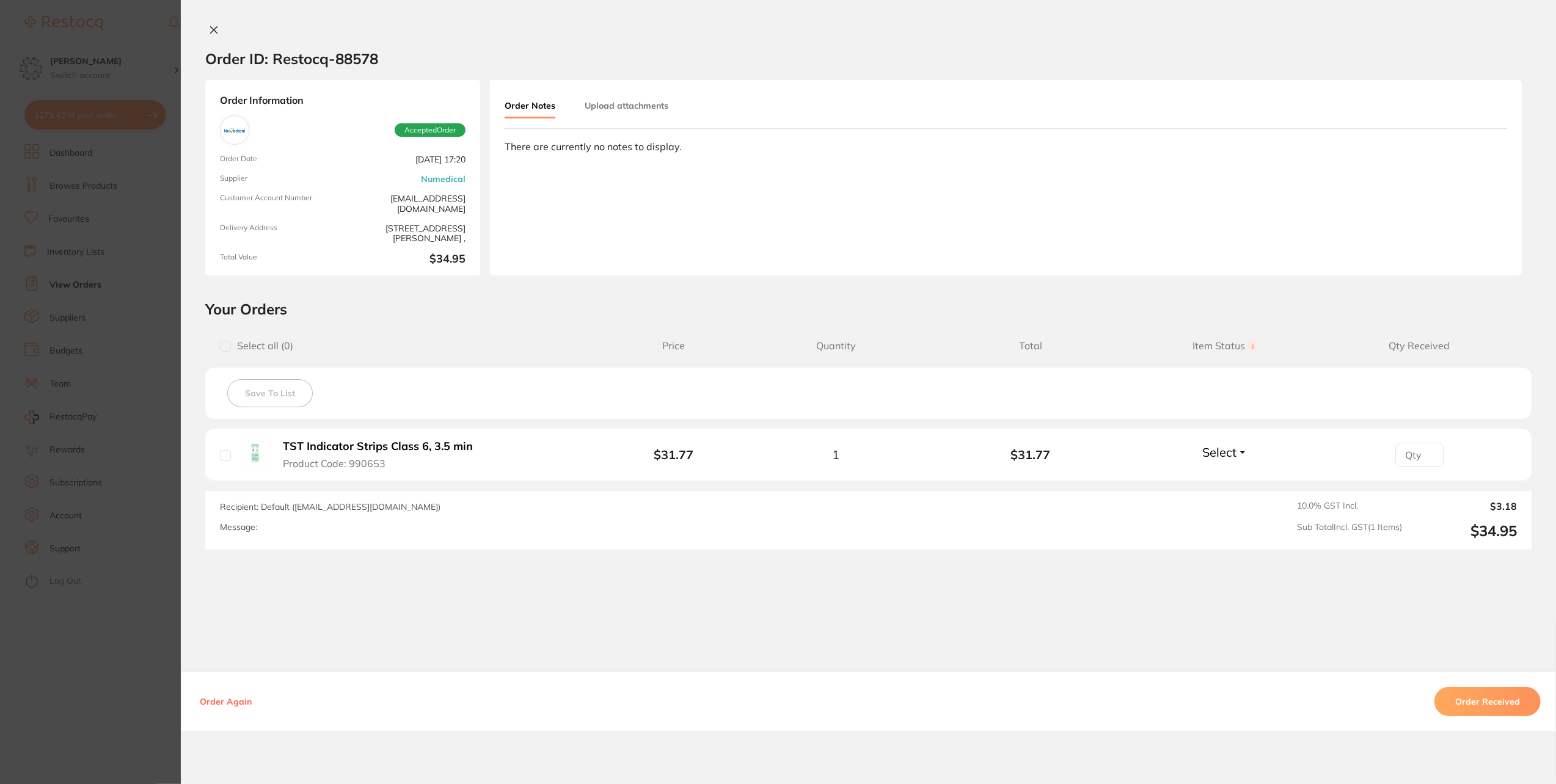
click at [211, 33] on icon at bounding box center [214, 30] width 7 height 7
